Goal: Task Accomplishment & Management: Complete application form

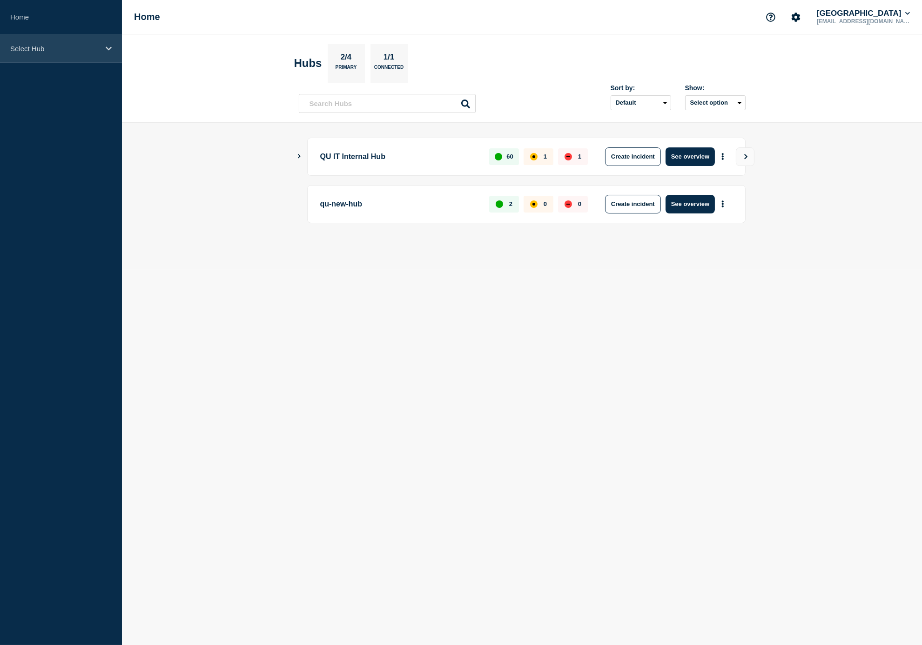
click at [64, 56] on div "Select Hub" at bounding box center [61, 48] width 122 height 28
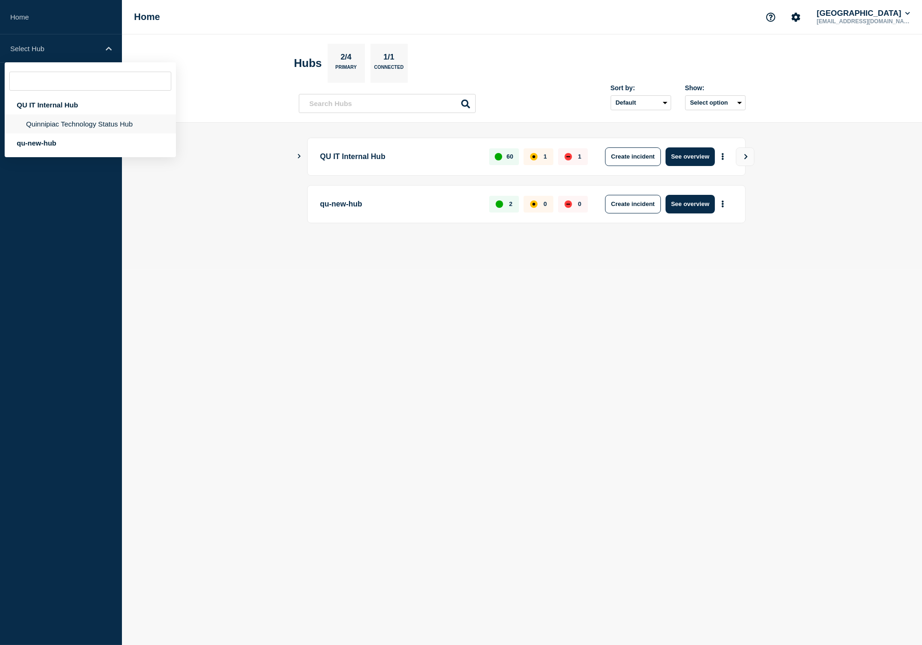
click at [62, 122] on li "Quinnipiac Technology Status Hub" at bounding box center [90, 123] width 171 height 19
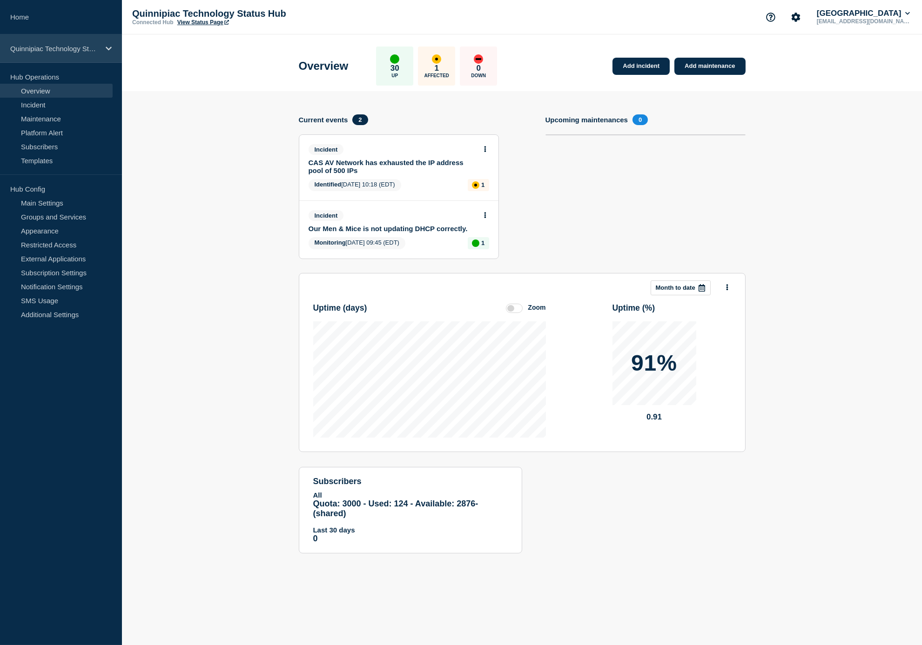
click at [65, 50] on p "Quinnipiac Technology Status Hub" at bounding box center [54, 49] width 89 height 8
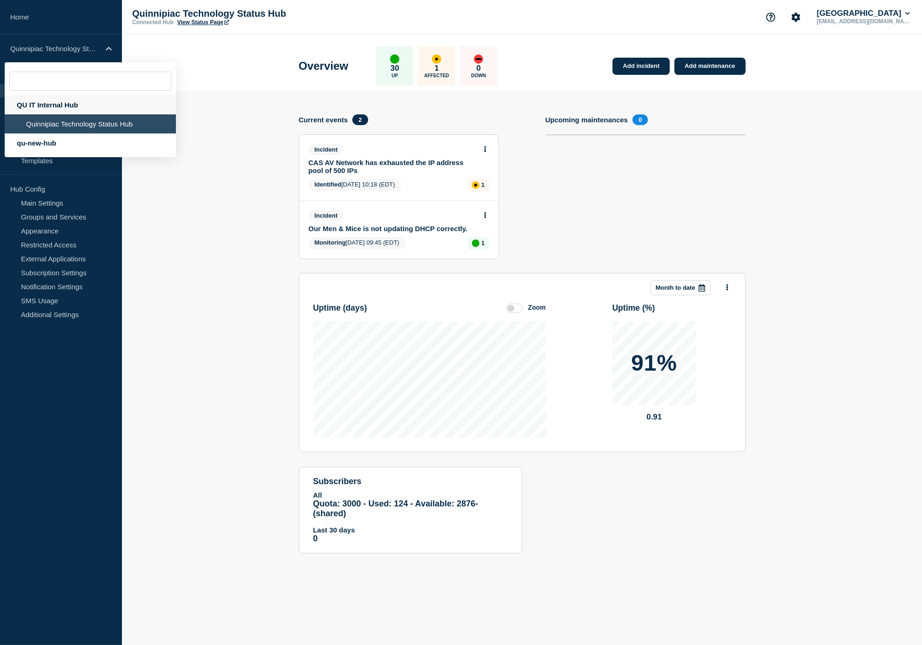
click at [60, 104] on div "QU IT Internal Hub" at bounding box center [90, 104] width 171 height 19
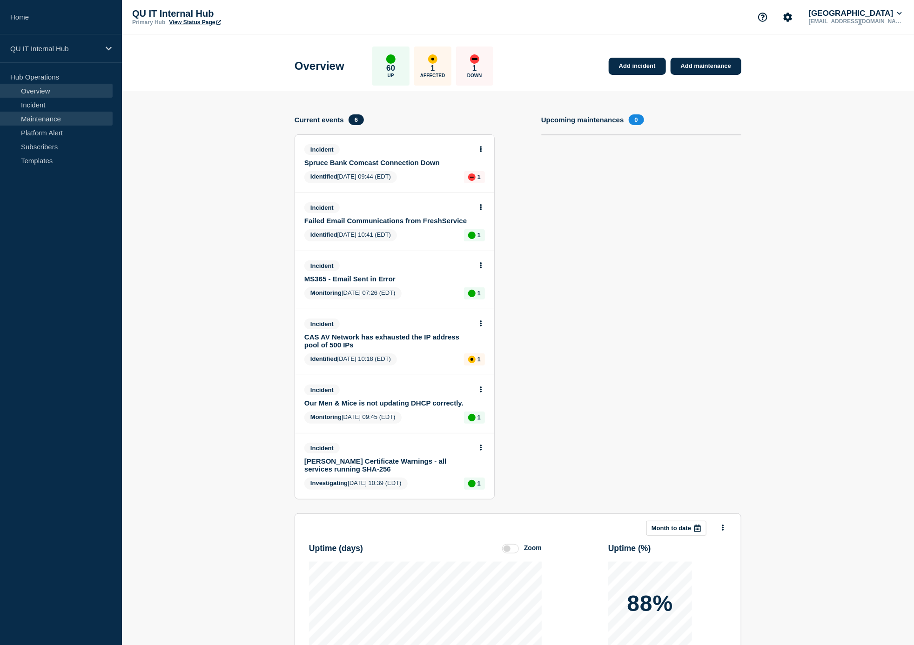
click at [47, 119] on link "Maintenance" at bounding box center [56, 119] width 113 height 14
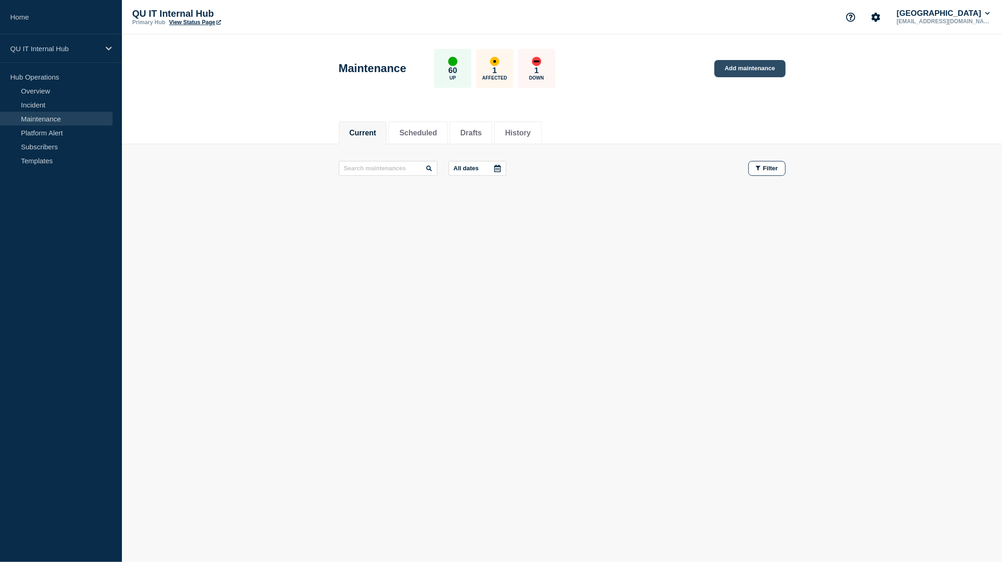
click at [765, 68] on link "Add maintenance" at bounding box center [749, 68] width 71 height 17
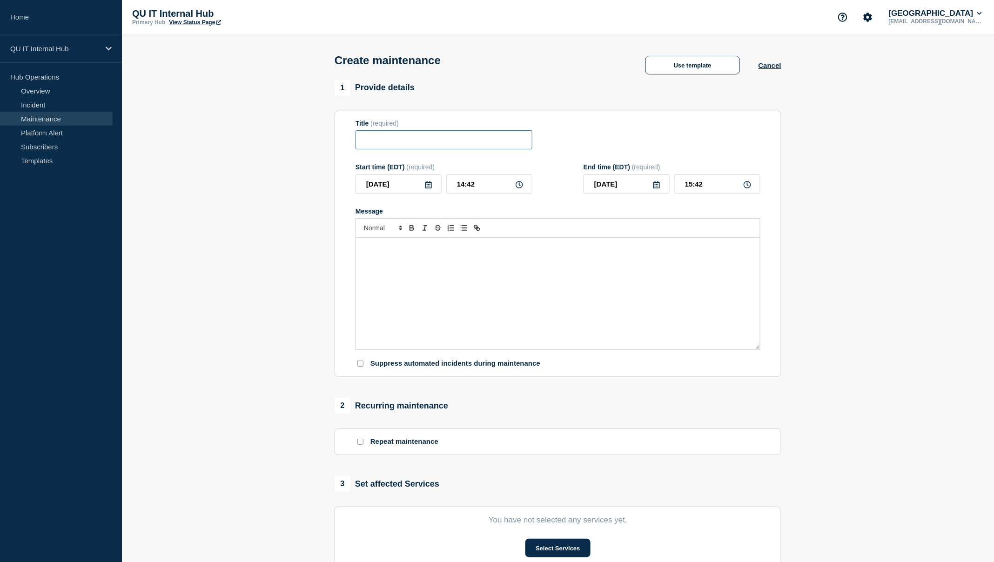
click at [380, 141] on input "Title" at bounding box center [444, 139] width 177 height 19
type input "S"
type input "M"
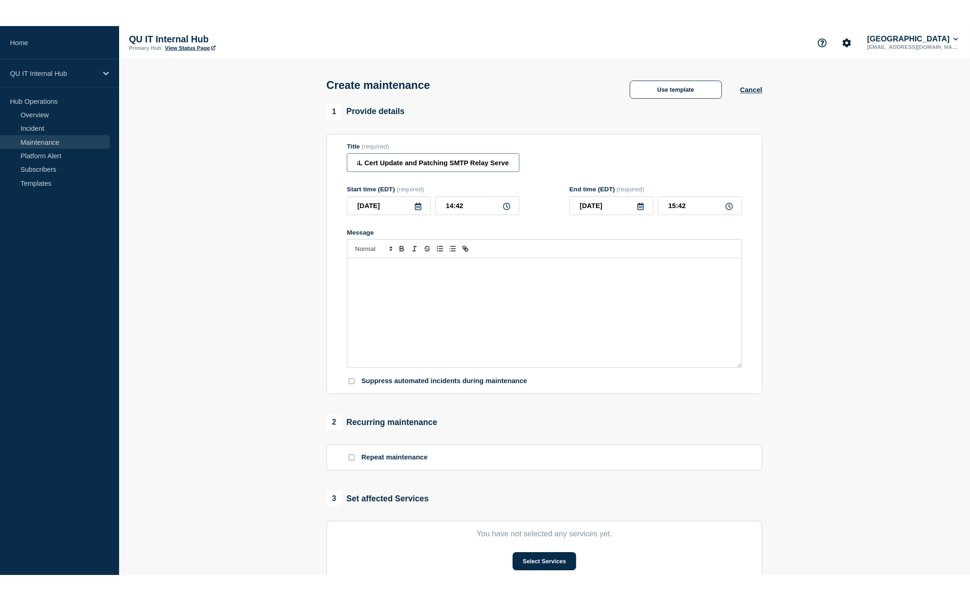
scroll to position [0, 34]
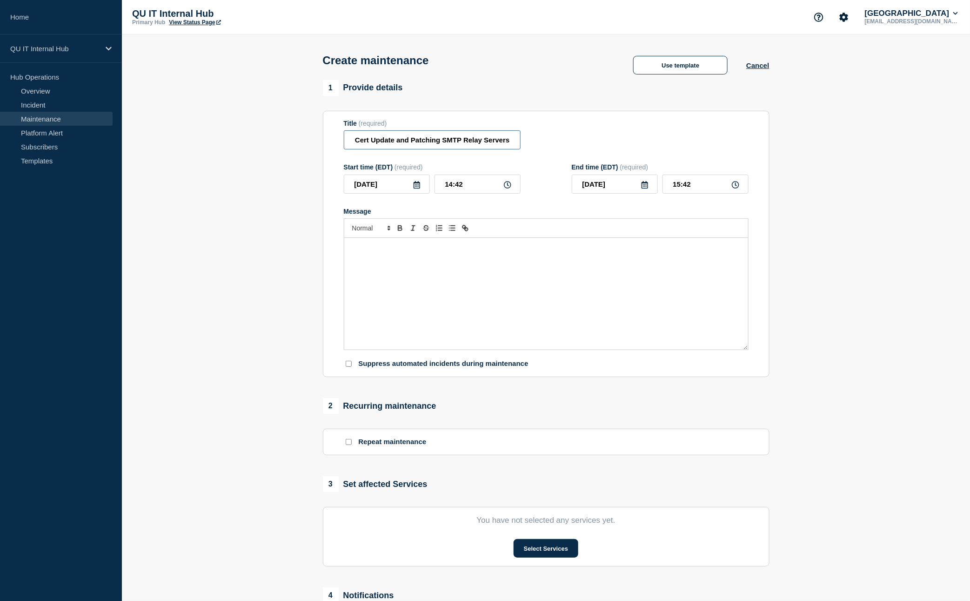
type input "Mail - SSL Cert Update and Patching SMTP Relay Servers"
click at [464, 189] on input "14:42" at bounding box center [478, 184] width 86 height 19
drag, startPoint x: 476, startPoint y: 187, endPoint x: 439, endPoint y: 188, distance: 36.8
click at [439, 188] on input "14:42" at bounding box center [478, 184] width 86 height 19
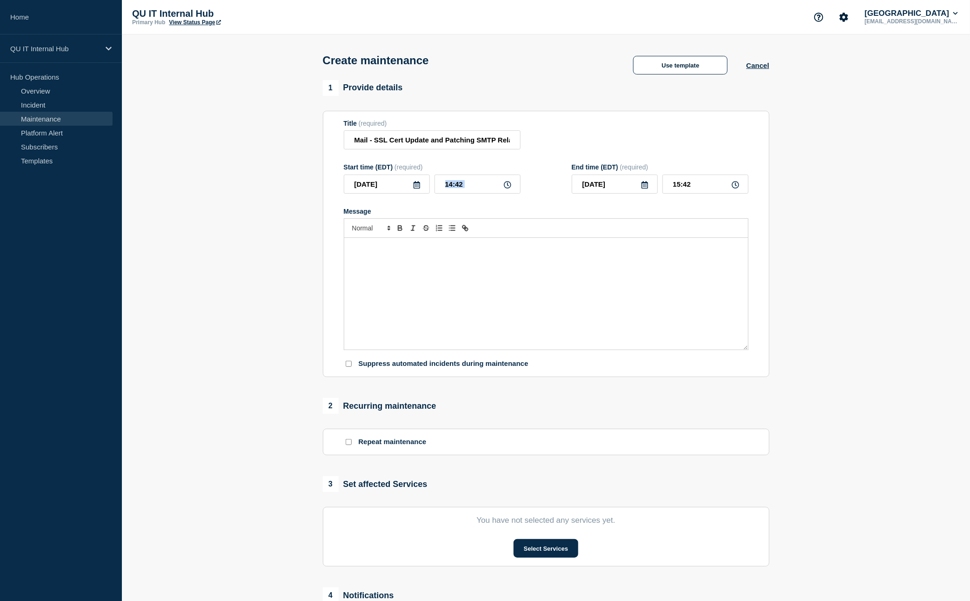
click at [508, 187] on icon at bounding box center [507, 184] width 7 height 7
drag, startPoint x: 477, startPoint y: 187, endPoint x: 439, endPoint y: 187, distance: 38.6
click at [439, 187] on input "14:42" at bounding box center [478, 184] width 86 height 19
type input "22:00"
type input "23:00"
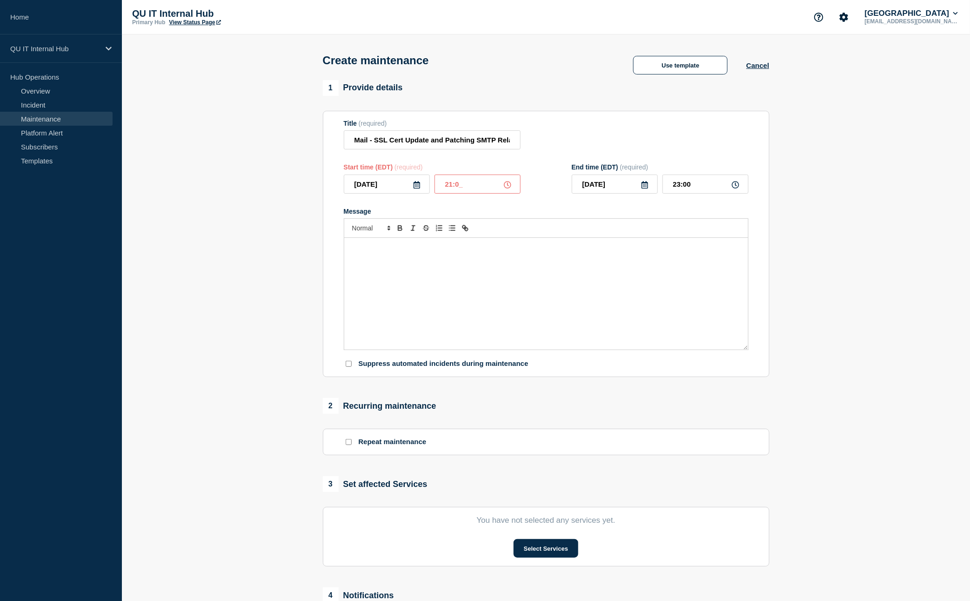
type input "21:00"
type input "22:00"
click at [468, 251] on p "Message" at bounding box center [546, 247] width 390 height 8
click at [652, 286] on li "Update the friendly SSL Certificate for [DOMAIN_NAME], so it will redirect prop…" at bounding box center [550, 282] width 381 height 8
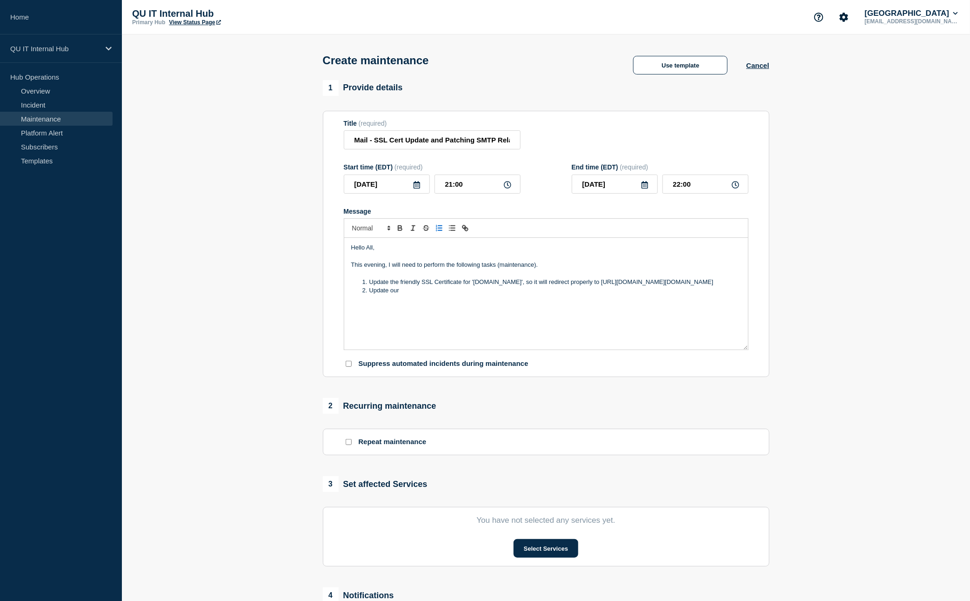
click at [544, 286] on li "Update the friendly SSL Certificate for '[DOMAIN_NAME]', so it will redirect pr…" at bounding box center [550, 282] width 381 height 8
click at [411, 303] on li "Update our" at bounding box center [550, 299] width 381 height 8
click at [369, 303] on span "Message" at bounding box center [369, 299] width 0 height 8
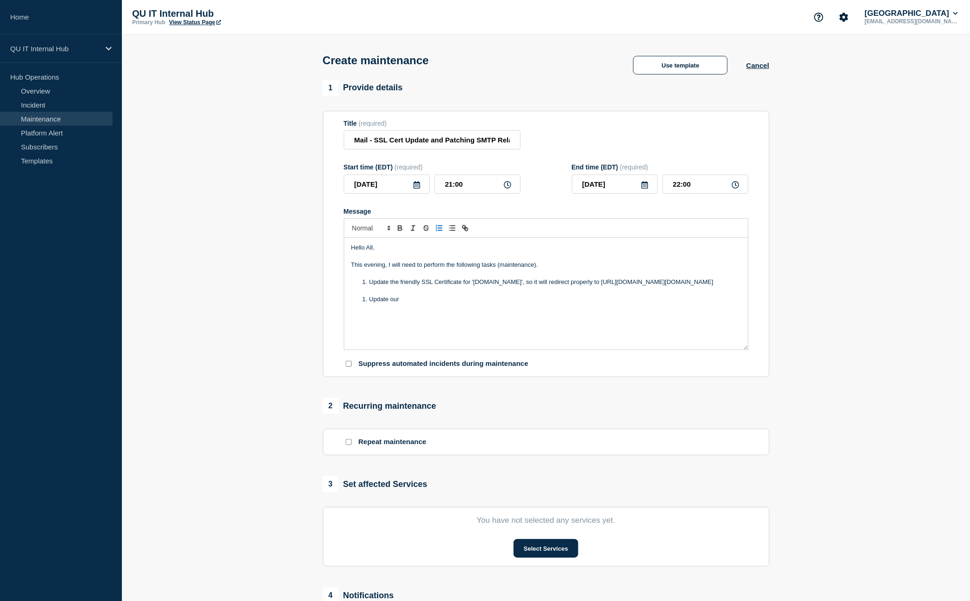
click at [369, 303] on span "Message" at bounding box center [369, 299] width 0 height 8
click at [394, 303] on li "Update our" at bounding box center [550, 299] width 381 height 8
click at [377, 295] on p "Message" at bounding box center [546, 290] width 390 height 8
drag, startPoint x: 430, startPoint y: 306, endPoint x: 388, endPoint y: 308, distance: 42.8
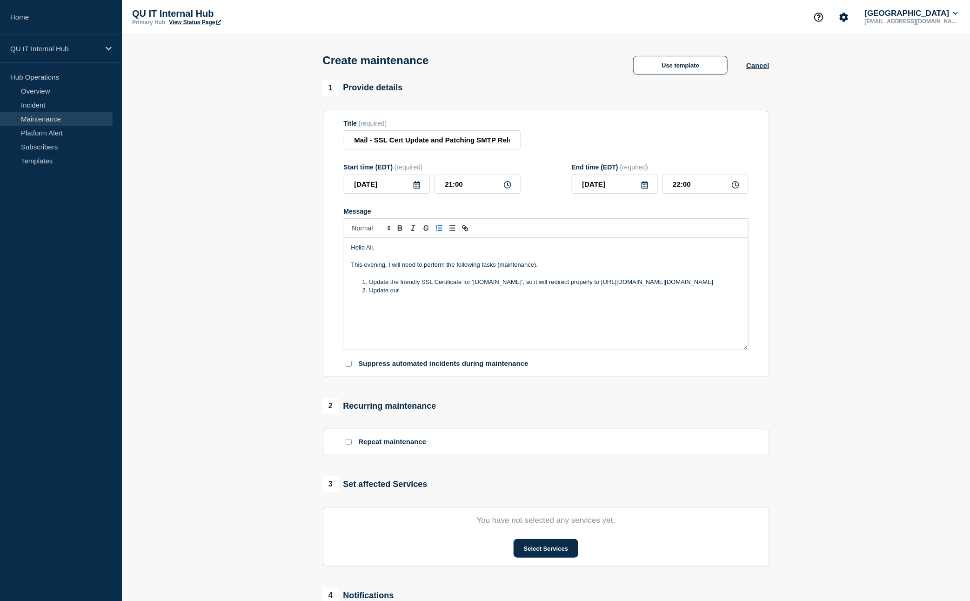
click at [427, 307] on div "Hello All, This evening, I will need to perform the following tasks (maintenanc…" at bounding box center [546, 294] width 404 height 112
click at [411, 295] on li "Update our" at bounding box center [550, 290] width 381 height 8
click at [529, 286] on li "Update the friendly SSL Certificate for '[DOMAIN_NAME]', so it will redirect pr…" at bounding box center [550, 282] width 381 height 8
drag, startPoint x: 410, startPoint y: 301, endPoint x: 376, endPoint y: 264, distance: 50.1
click at [355, 282] on ol "Update the friendly SSL Certificate for '[DOMAIN_NAME]', so it will redirect pr…" at bounding box center [546, 286] width 390 height 17
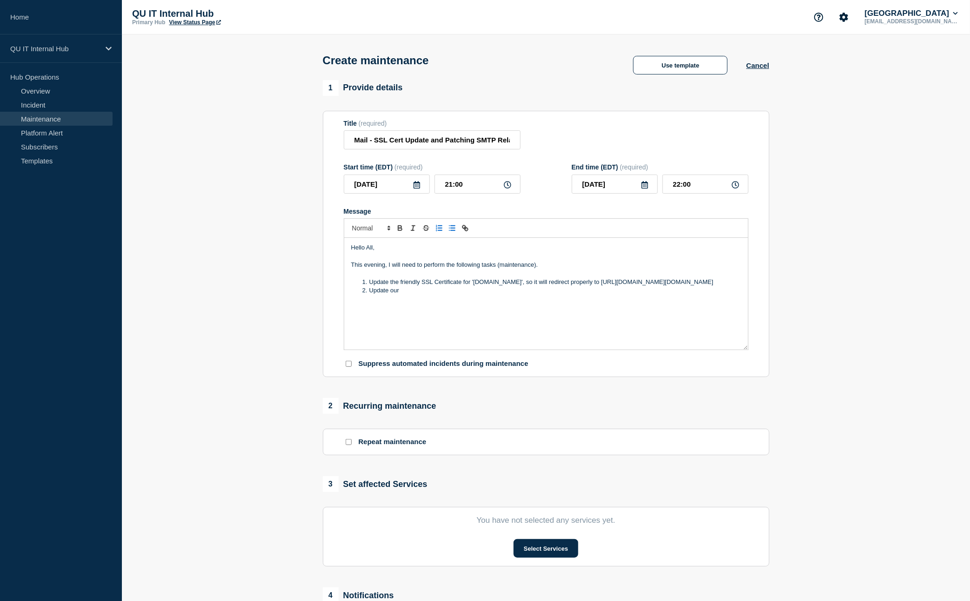
click at [453, 231] on icon "Toggle bulleted list" at bounding box center [452, 228] width 8 height 8
click at [512, 295] on li "Update our" at bounding box center [550, 290] width 381 height 8
click at [527, 286] on li "Update the friendly SSL Certificate for '[DOMAIN_NAME]', so it will redirect pr…" at bounding box center [550, 282] width 381 height 8
click at [427, 303] on li "Update our" at bounding box center [550, 299] width 381 height 8
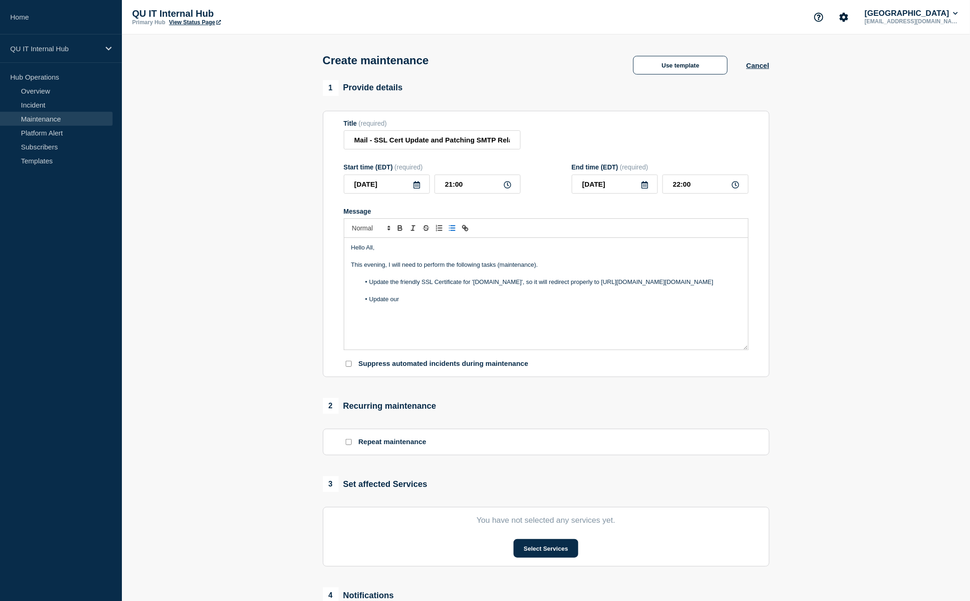
drag, startPoint x: 390, startPoint y: 309, endPoint x: 375, endPoint y: 309, distance: 14.9
click at [375, 303] on li "Update our" at bounding box center [550, 299] width 381 height 8
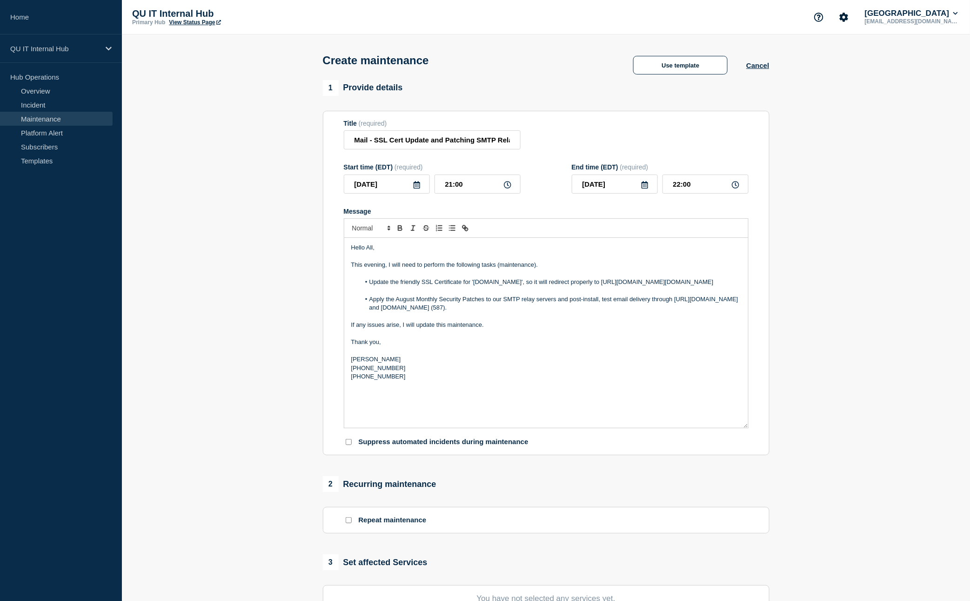
drag, startPoint x: 744, startPoint y: 350, endPoint x: 754, endPoint y: 437, distance: 87.2
click at [754, 437] on section "Title (required) Mail - SSL Cert Update and Patching SMTP Relay Servers Start t…" at bounding box center [546, 283] width 447 height 345
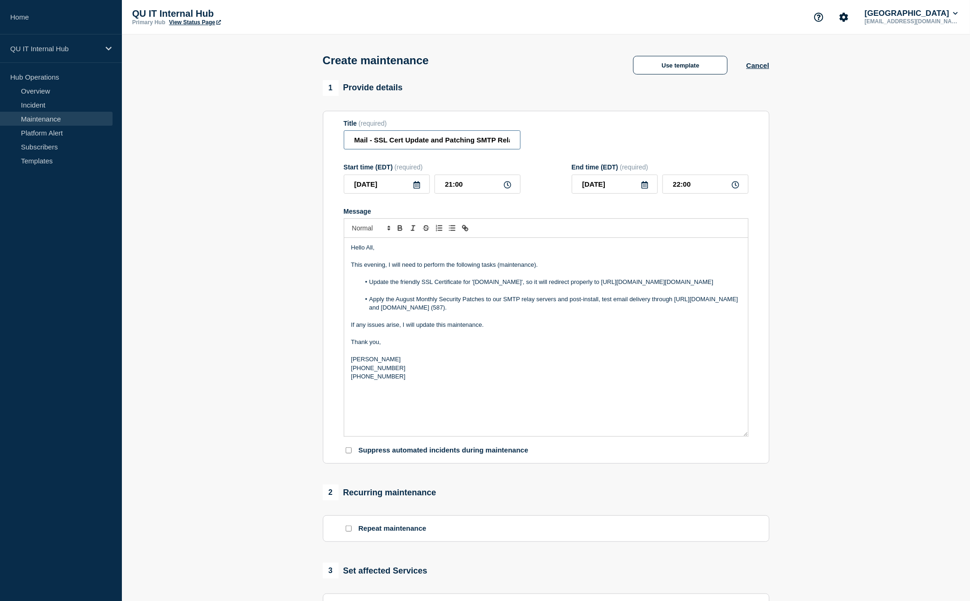
click at [488, 142] on input "Mail - SSL Cert Update and Patching SMTP Relay Servers" at bounding box center [432, 139] width 177 height 19
drag, startPoint x: 474, startPoint y: 142, endPoint x: 524, endPoint y: 146, distance: 50.8
click at [524, 146] on div "Title (required) Mail - SSL Cert Update and Patching SMTP Relay Servers" at bounding box center [546, 135] width 405 height 30
click at [459, 144] on input "Mail - SSL Cert Update and Patching SMTP Relay Servers" at bounding box center [432, 139] width 177 height 19
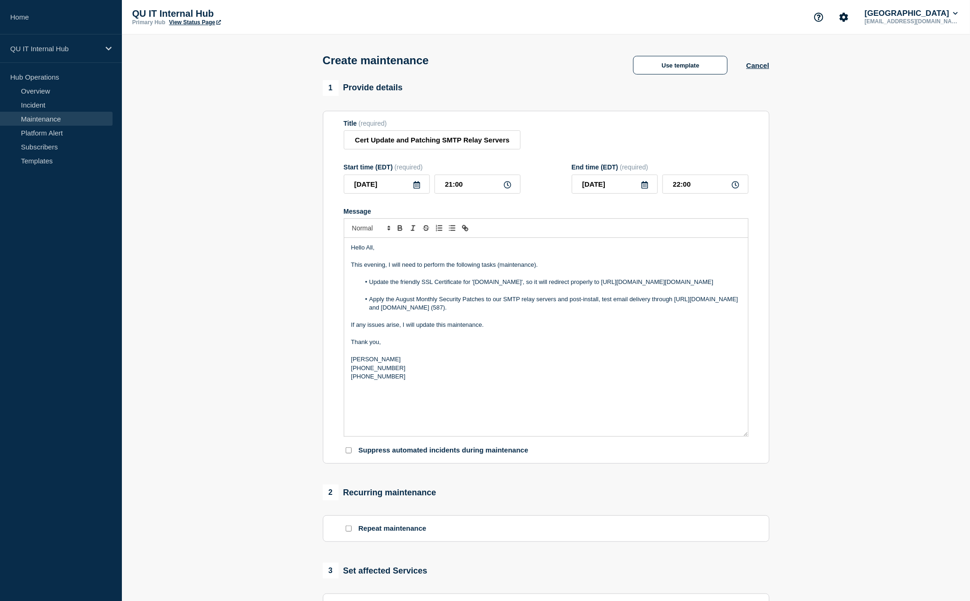
scroll to position [0, 0]
click at [630, 355] on p "Message" at bounding box center [546, 351] width 390 height 8
click at [396, 310] on li "Apply the August Monthly Security Patches to our SMTP relay servers and post-in…" at bounding box center [550, 303] width 381 height 17
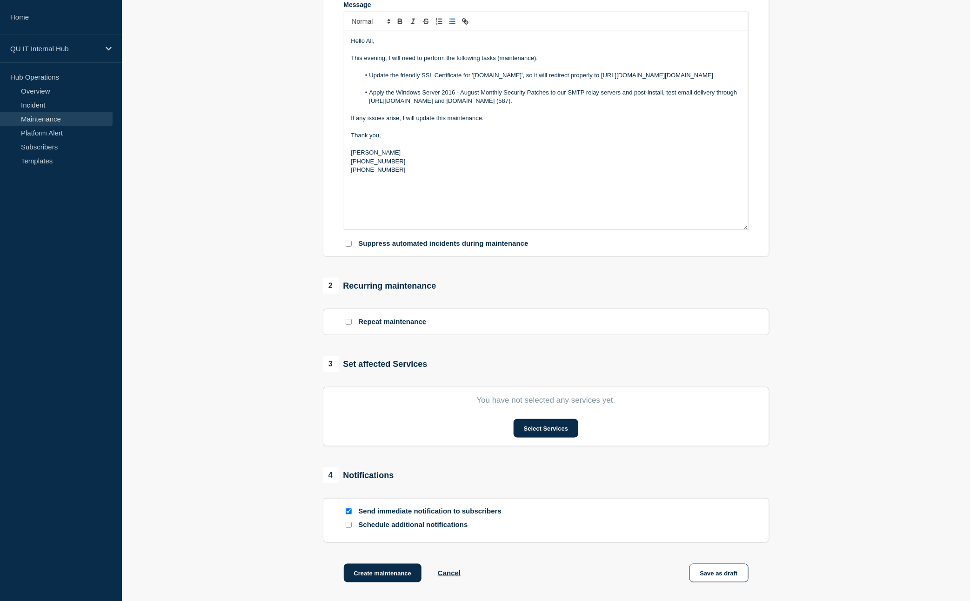
scroll to position [298, 0]
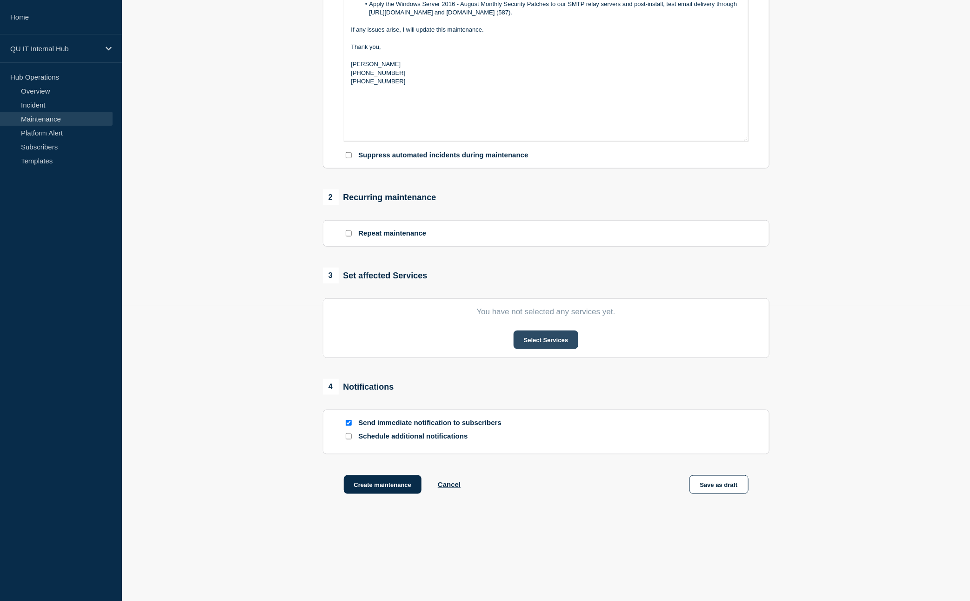
click at [545, 335] on button "Select Services" at bounding box center [546, 339] width 65 height 19
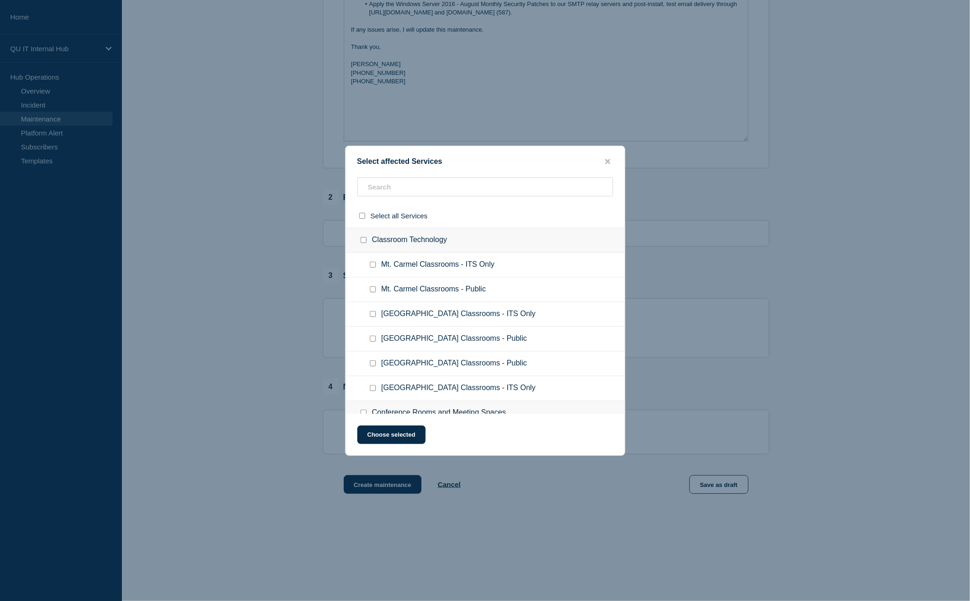
click at [591, 280] on ul "Mt. Carmel Classrooms - Public" at bounding box center [485, 289] width 279 height 25
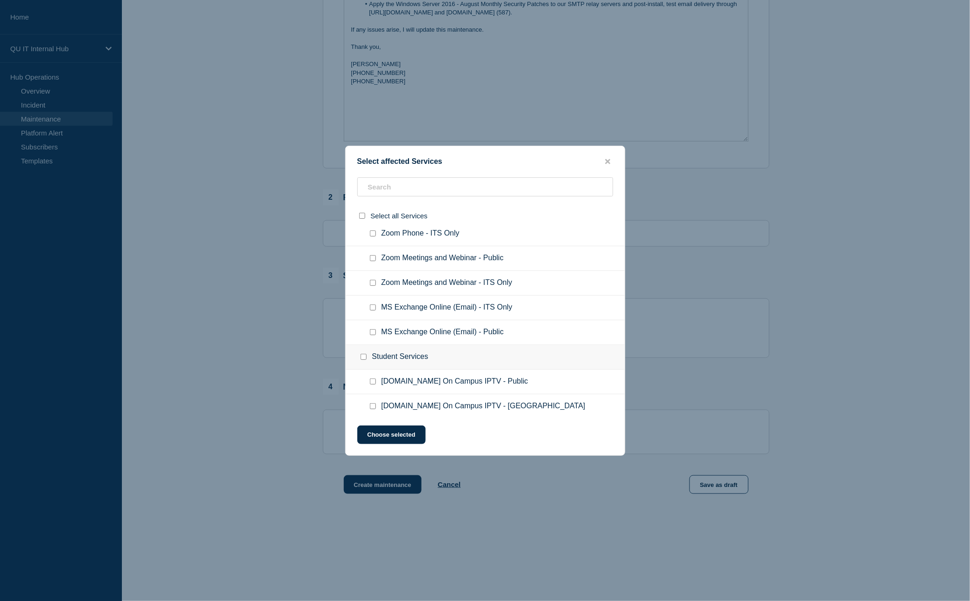
scroll to position [979, 0]
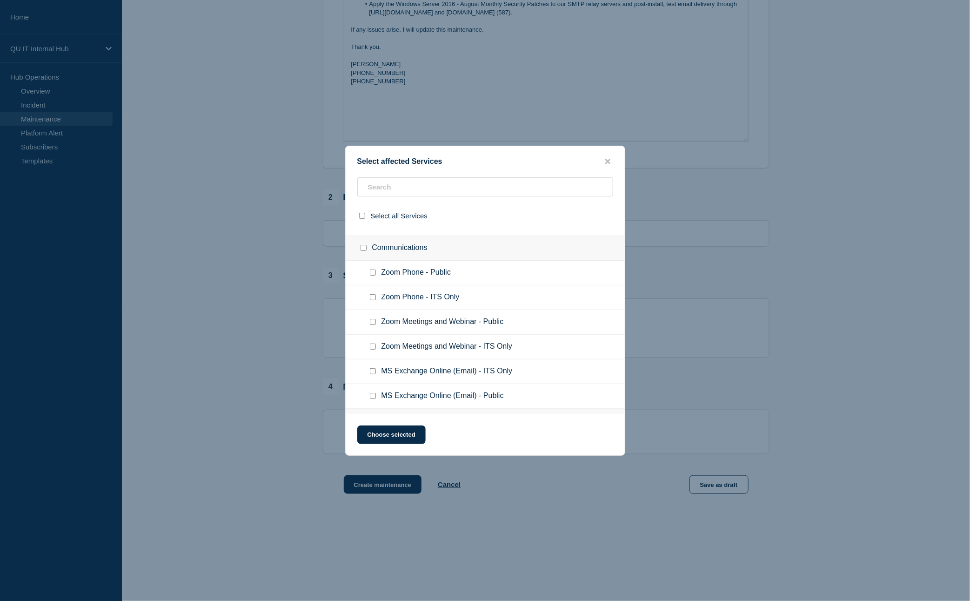
click at [374, 368] on input "MS Exchange Online (Email) - ITS Only checkbox" at bounding box center [373, 371] width 6 height 6
checkbox input "true"
click at [405, 439] on button "Choose selected" at bounding box center [391, 434] width 68 height 19
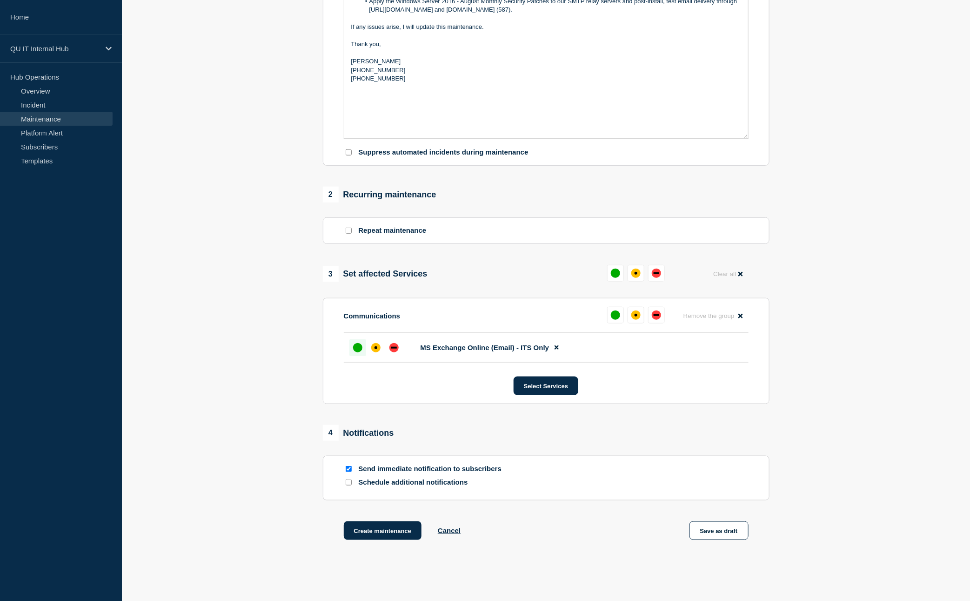
click at [364, 354] on div at bounding box center [357, 347] width 17 height 17
click at [378, 534] on button "Create maintenance" at bounding box center [383, 530] width 78 height 19
